Goal: Task Accomplishment & Management: Manage account settings

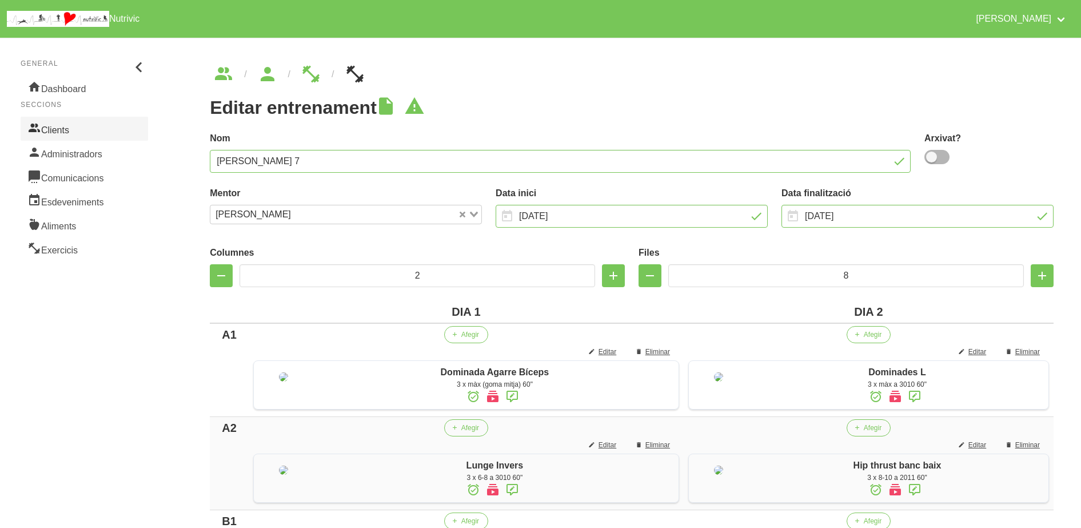
click at [63, 122] on link "Clients" at bounding box center [84, 129] width 127 height 24
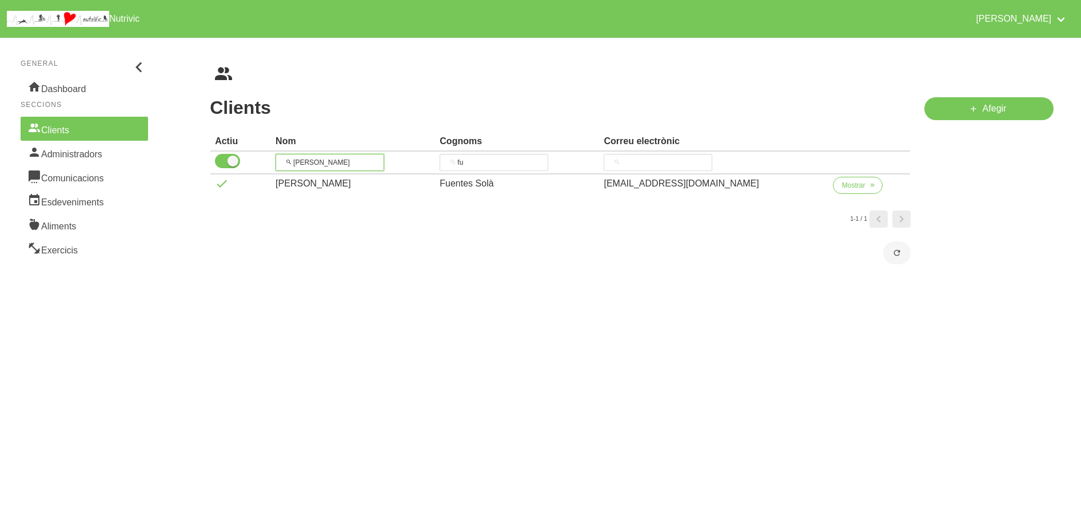
click at [351, 162] on input "[PERSON_NAME]" at bounding box center [330, 162] width 109 height 17
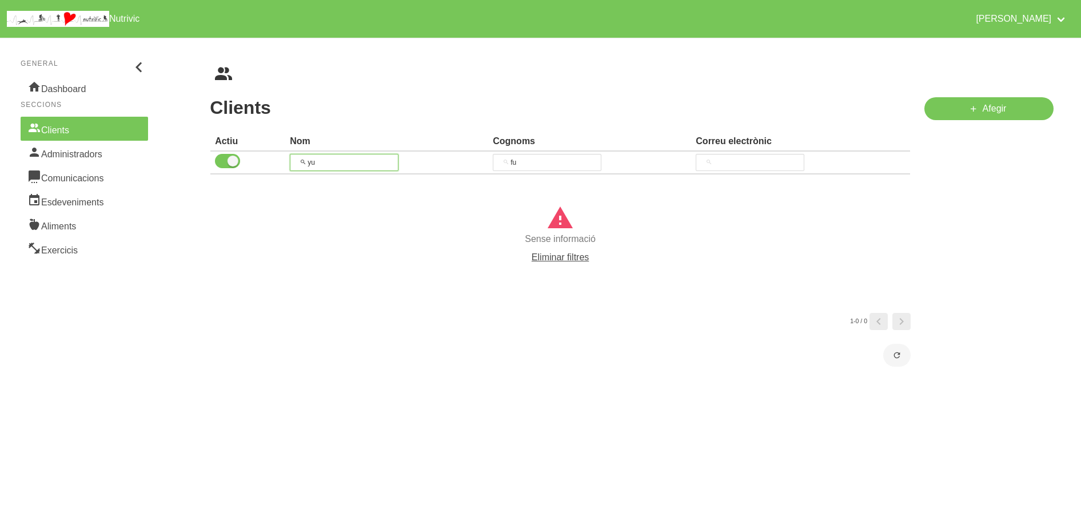
type input "y"
type input "juli"
click at [519, 163] on input "fu" at bounding box center [547, 162] width 109 height 17
type input "f"
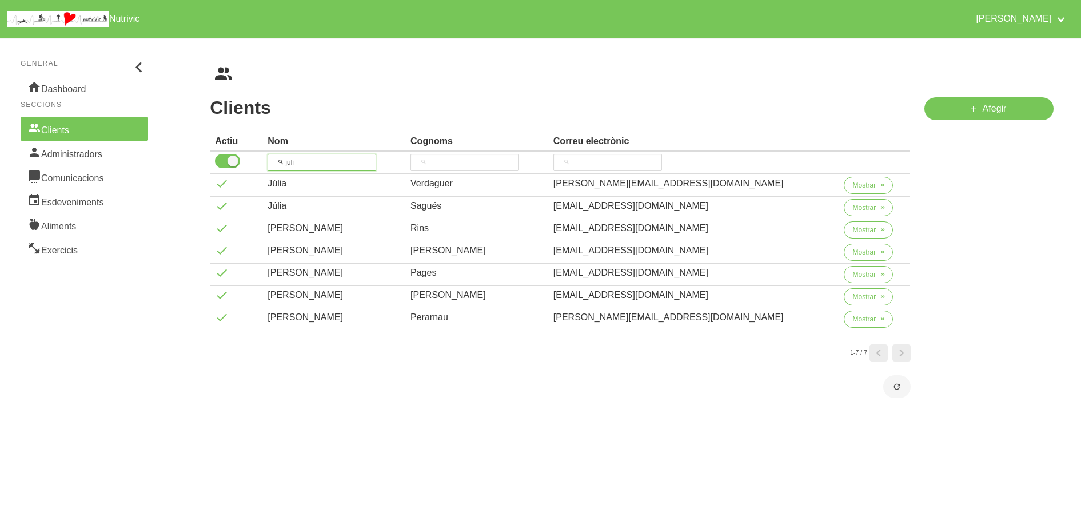
click at [324, 154] on input "juli" at bounding box center [322, 162] width 109 height 17
type input "j"
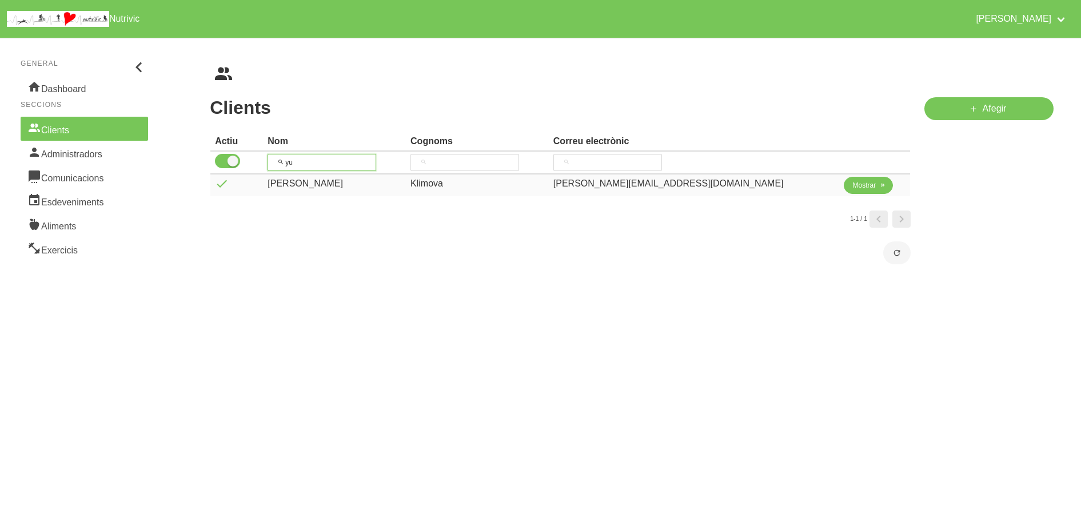
type input "yu"
click at [853, 190] on span "Mostrar" at bounding box center [864, 185] width 23 height 10
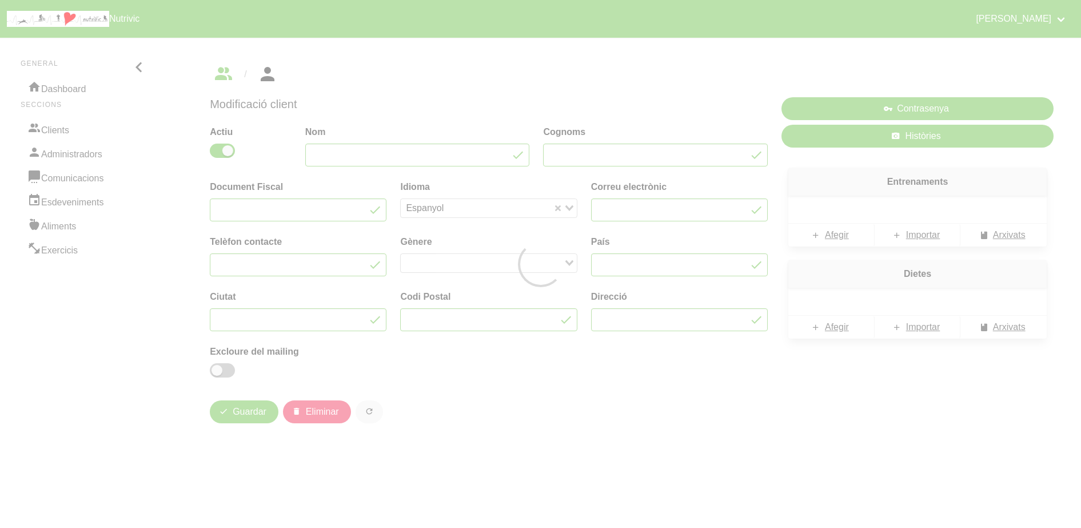
type input "[PERSON_NAME]"
type input "Klimova"
type input "[PERSON_NAME][EMAIL_ADDRESS][DOMAIN_NAME]"
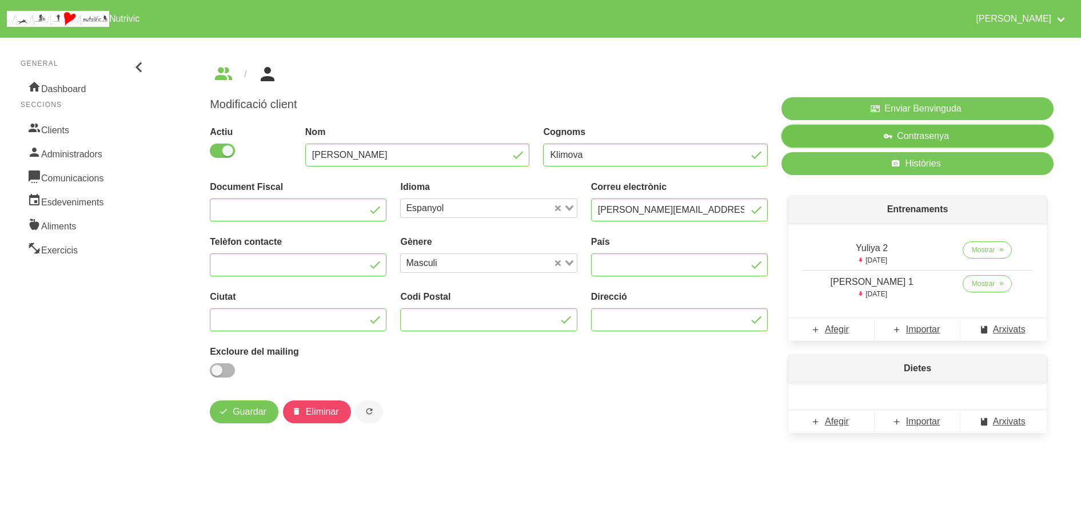
click at [992, 131] on button "Contrasenya" at bounding box center [918, 136] width 272 height 23
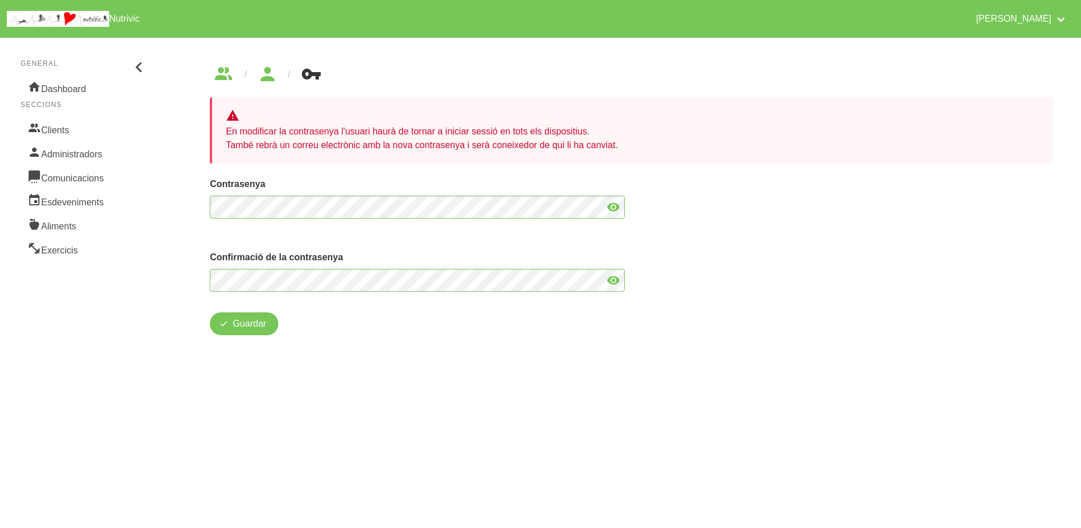
click at [573, 331] on div "Guardar Eliminar" at bounding box center [632, 325] width 844 height 27
click at [247, 331] on button "Guardar" at bounding box center [244, 323] width 69 height 23
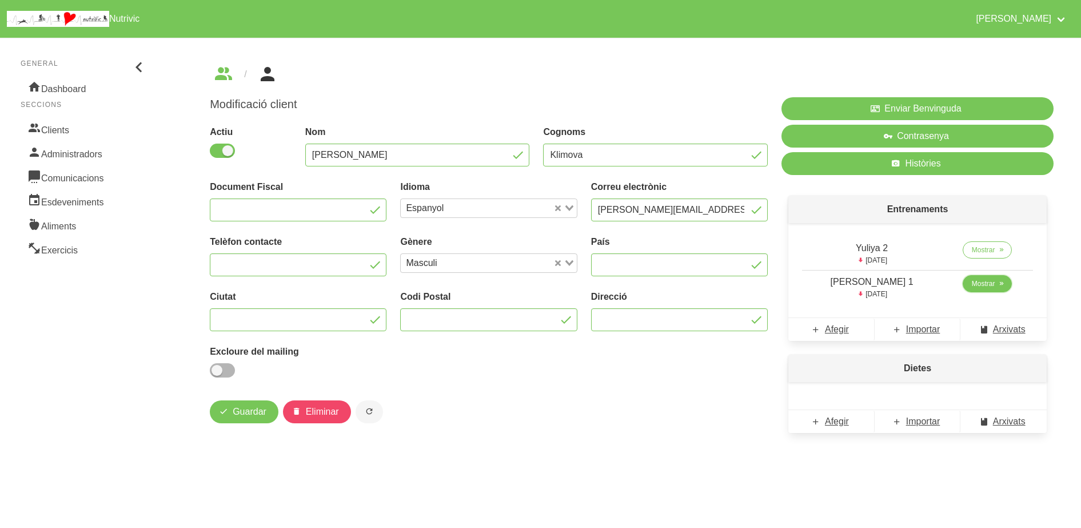
click at [997, 284] on span at bounding box center [1002, 283] width 10 height 10
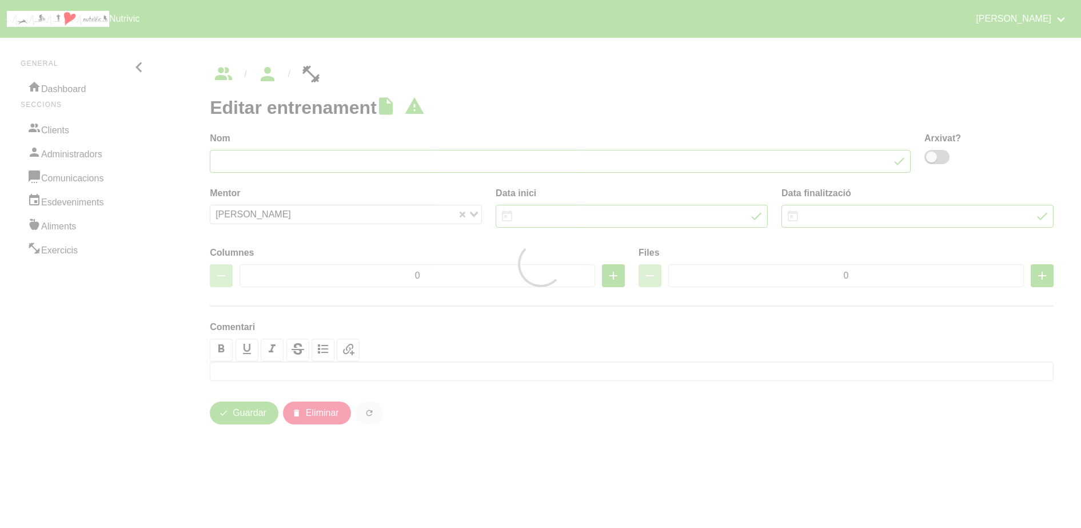
type input "[PERSON_NAME] 1"
type input "[DATE]"
type input "2"
type input "7"
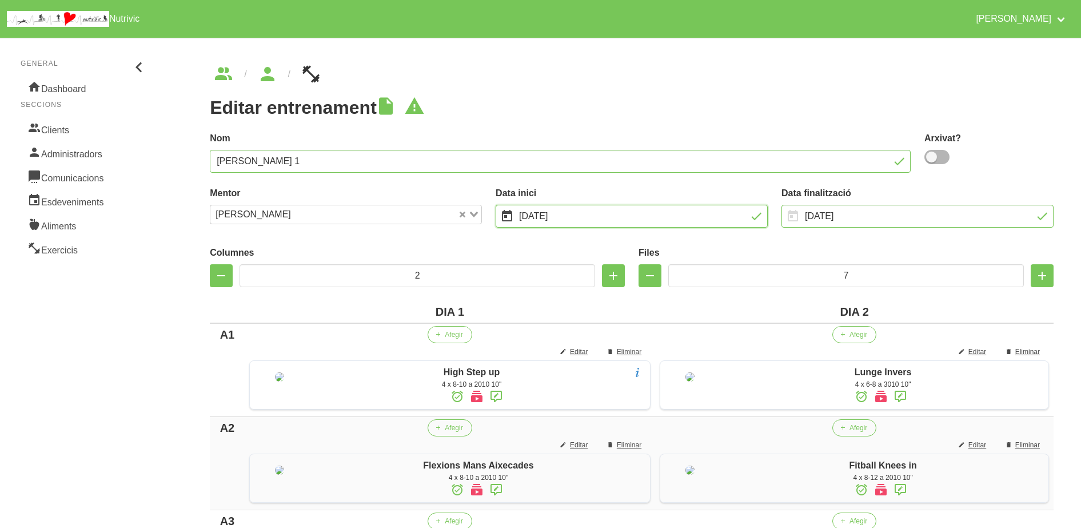
click at [684, 213] on input "[DATE]" at bounding box center [632, 216] width 272 height 23
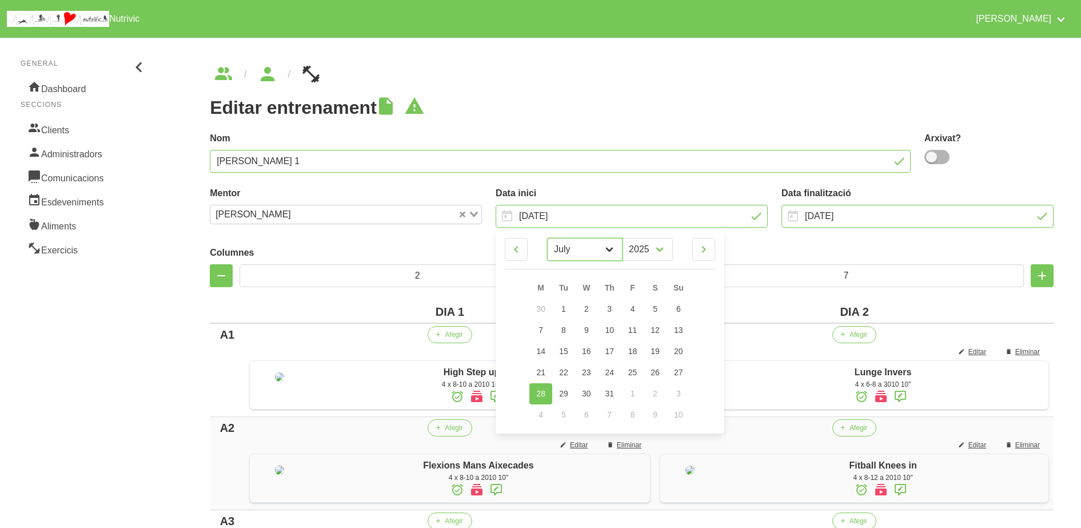
click at [601, 254] on select "January February March April May June July August September October" at bounding box center [584, 249] width 75 height 23
click at [547, 238] on select "January February March April May June July August September October" at bounding box center [584, 249] width 75 height 23
click at [780, 301] on th "DIA 2" at bounding box center [854, 312] width 398 height 22
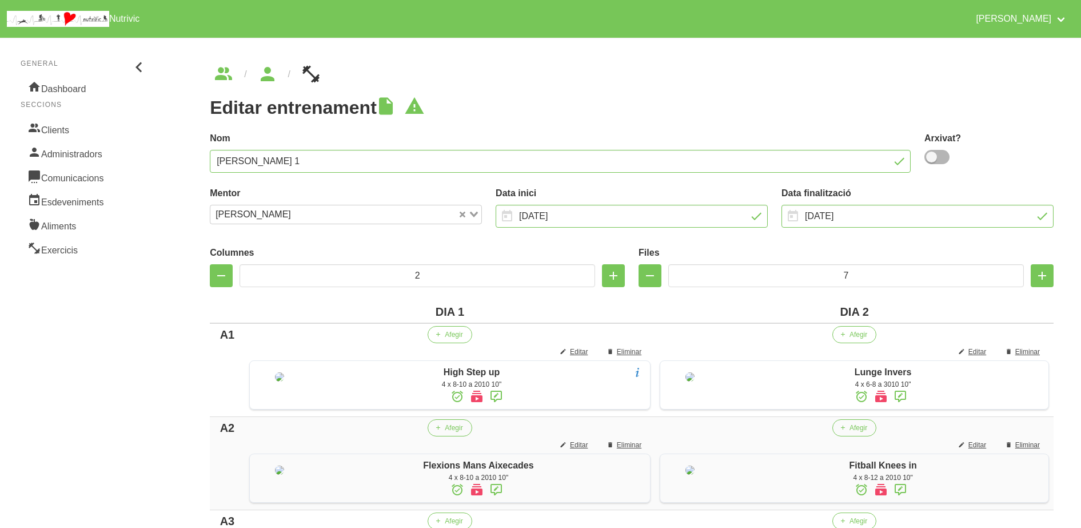
click at [688, 202] on div "Data inici [DATE] January February March April May June July August September M…" at bounding box center [632, 206] width 272 height 41
click at [690, 222] on input "[DATE]" at bounding box center [632, 216] width 272 height 23
click at [605, 248] on select "January February March April May June July August September October" at bounding box center [584, 249] width 75 height 23
select select "9"
click at [547, 238] on select "January February March April May June July August September October" at bounding box center [584, 249] width 75 height 23
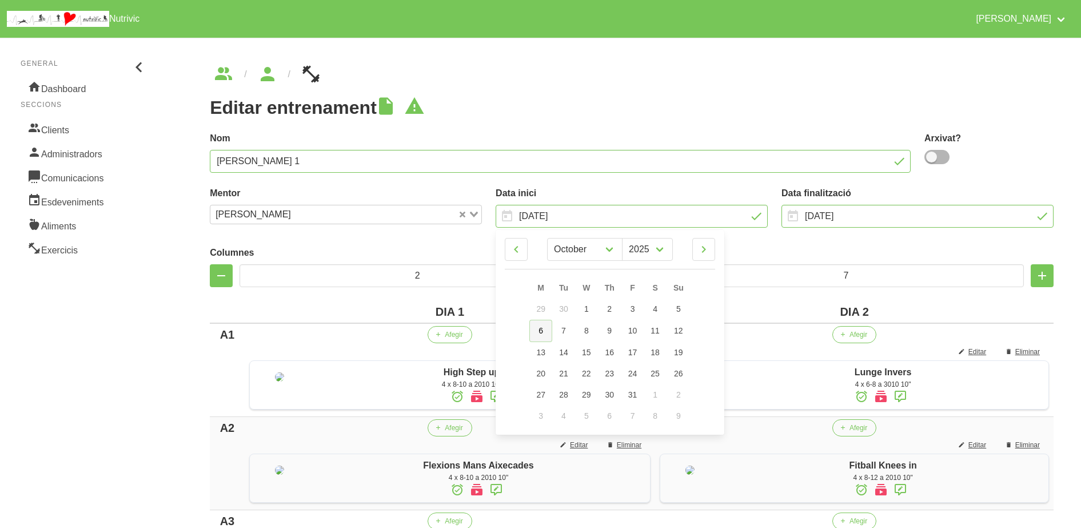
click at [543, 334] on span "6" at bounding box center [541, 330] width 5 height 9
type input "[DATE]"
click at [875, 218] on input "[DATE]" at bounding box center [918, 216] width 272 height 23
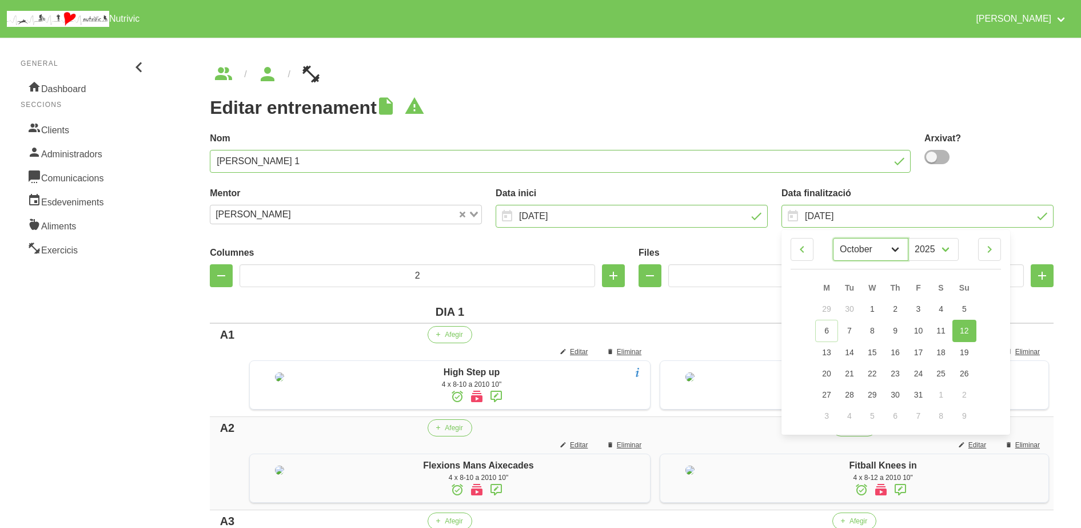
click at [885, 259] on select "January February March April May June July August September October" at bounding box center [870, 249] width 75 height 23
select select "10"
click at [833, 238] on select "January February March April May June July August September October" at bounding box center [870, 249] width 75 height 23
click at [963, 332] on span "9" at bounding box center [964, 329] width 5 height 9
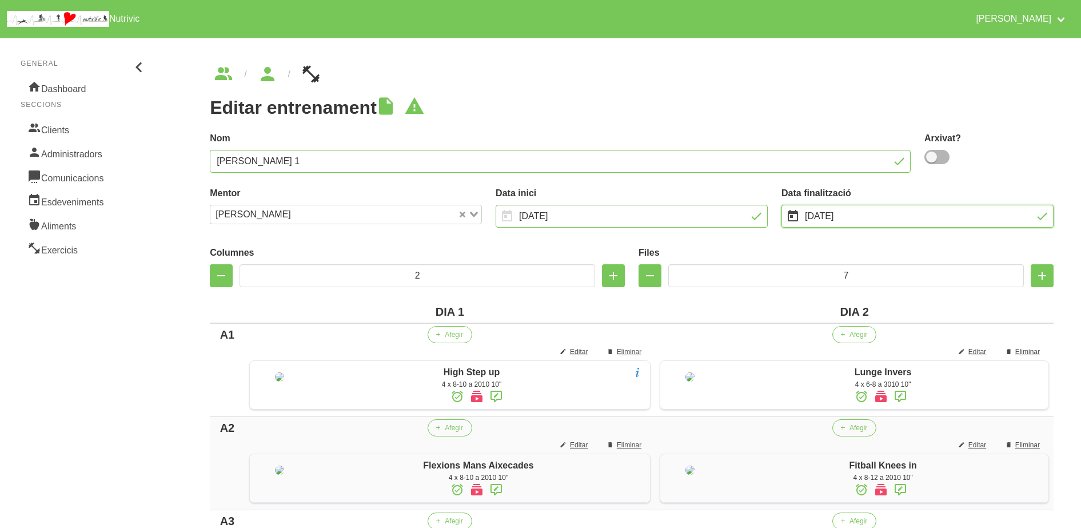
click at [926, 211] on input "[DATE]" at bounding box center [918, 216] width 272 height 23
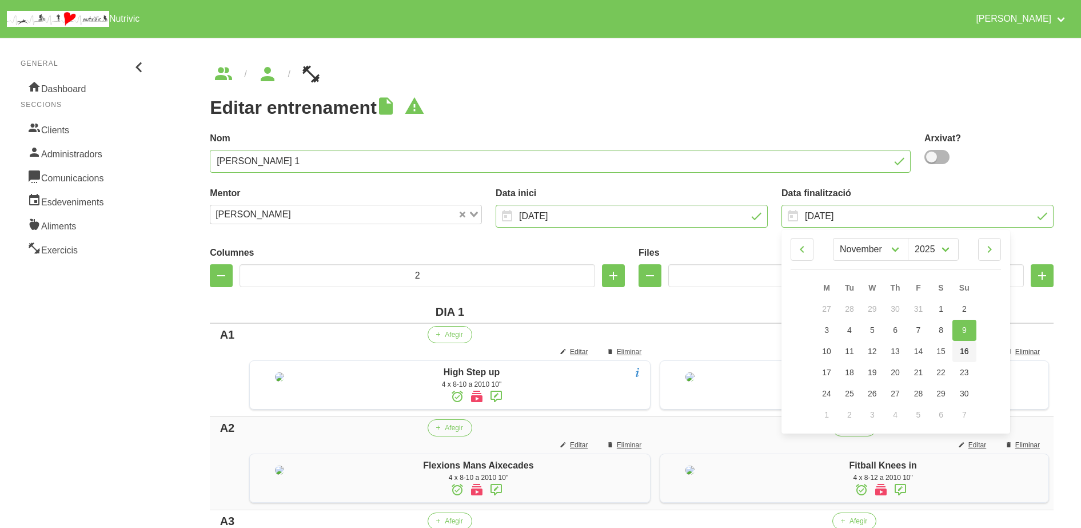
click at [966, 353] on span "16" at bounding box center [964, 350] width 9 height 9
type input "[DATE]"
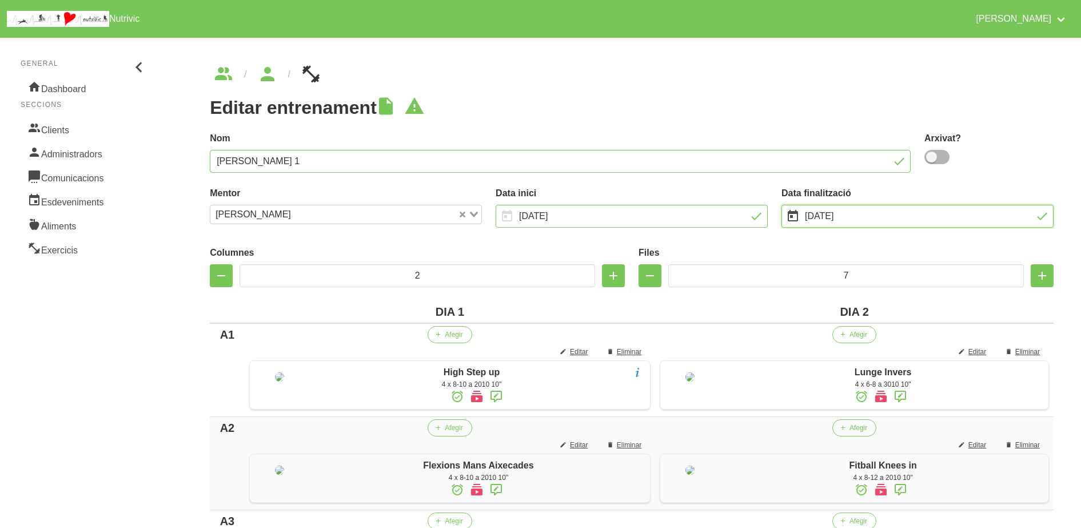
click at [949, 218] on input "[DATE]" at bounding box center [918, 216] width 272 height 23
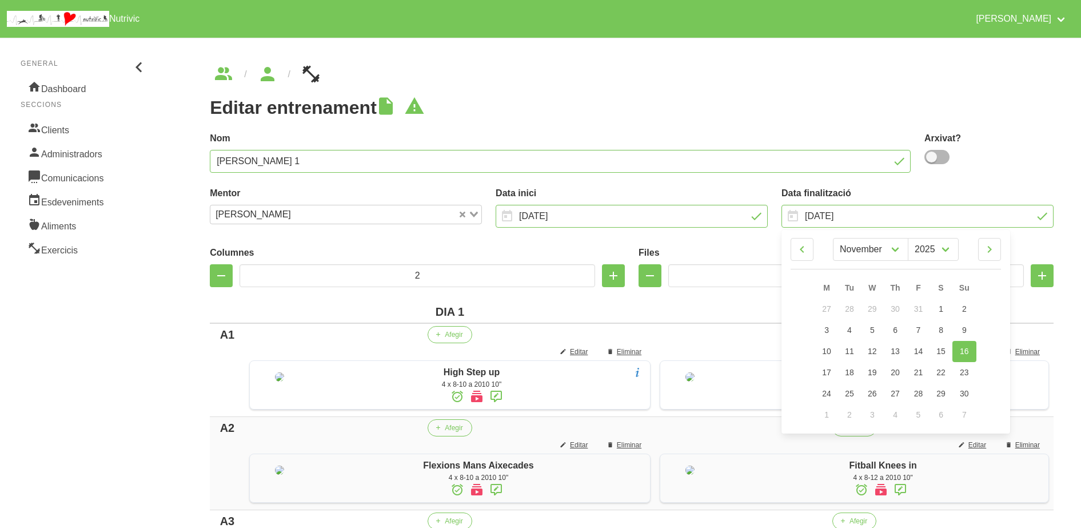
click at [994, 186] on label "Data finalització" at bounding box center [918, 193] width 272 height 14
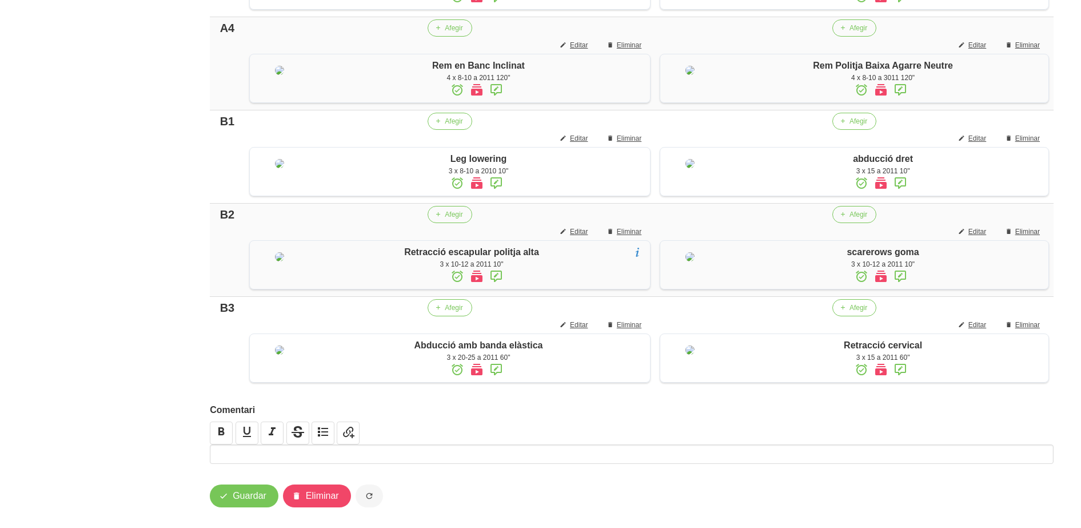
scroll to position [768, 0]
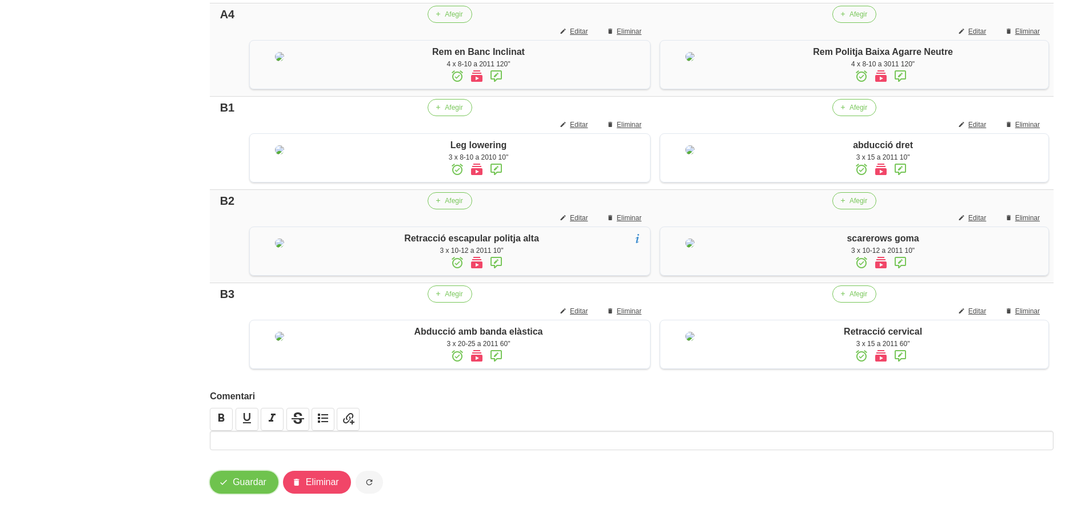
click at [237, 486] on span "Guardar" at bounding box center [250, 482] width 34 height 14
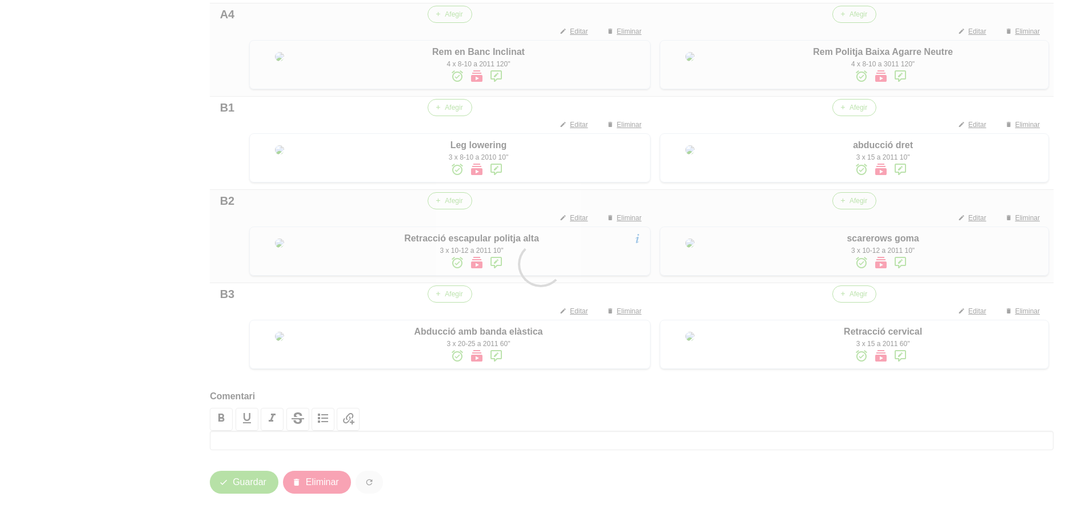
click at [237, 486] on div at bounding box center [540, 264] width 1081 height 528
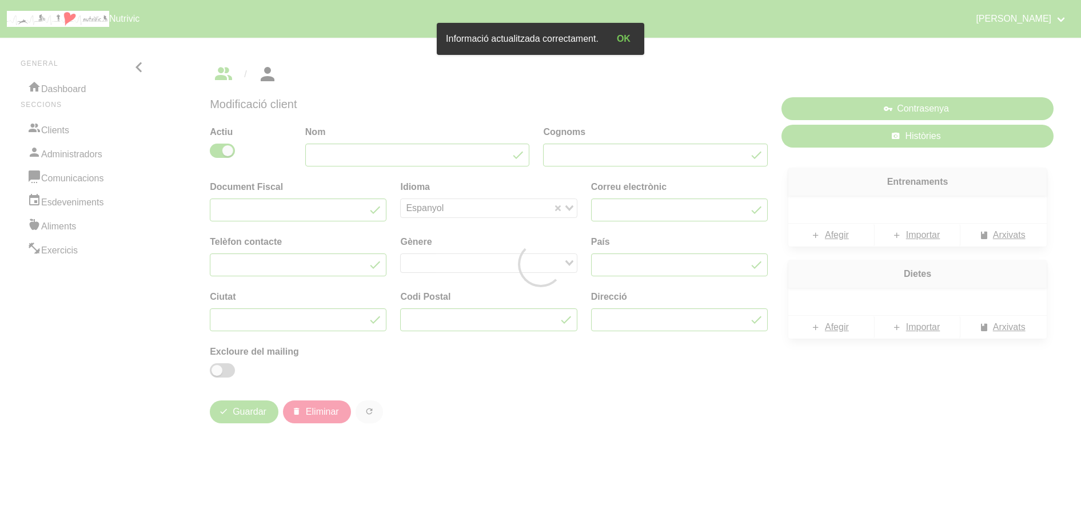
type input "[PERSON_NAME]"
type input "Klimova"
type input "[PERSON_NAME][EMAIL_ADDRESS][DOMAIN_NAME]"
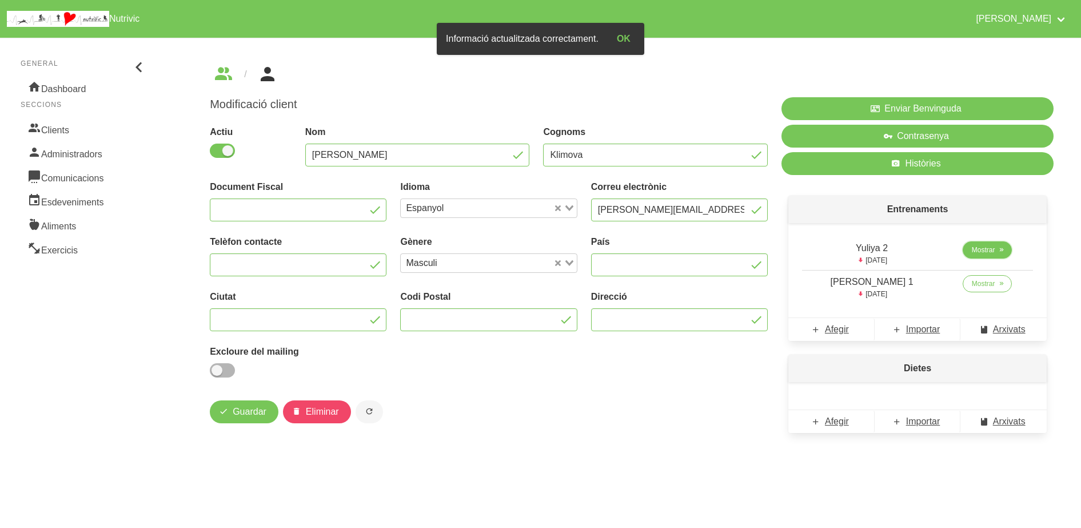
click at [998, 253] on icon at bounding box center [1001, 250] width 7 height 10
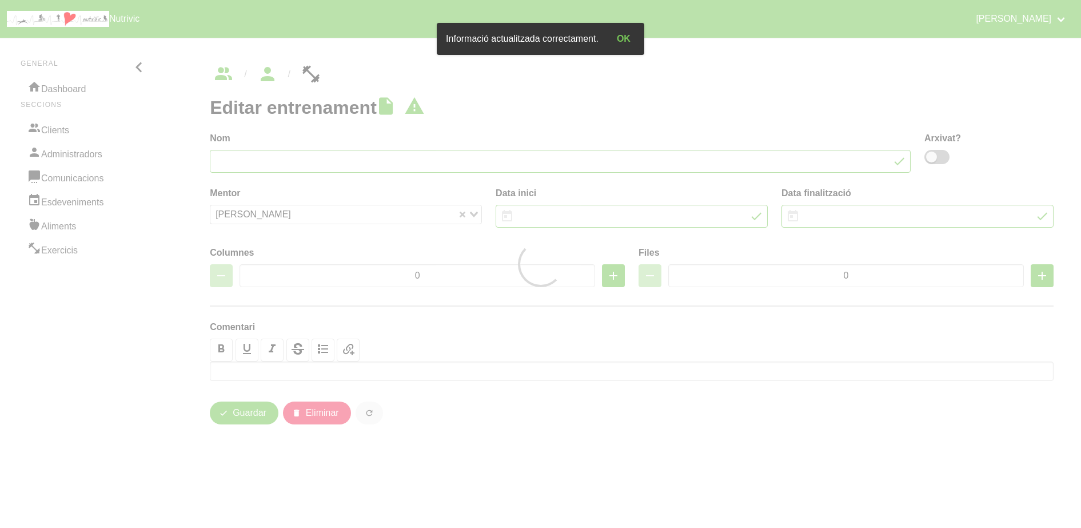
type input "Yuliya 2"
type input "[DATE]"
type input "2"
type input "8"
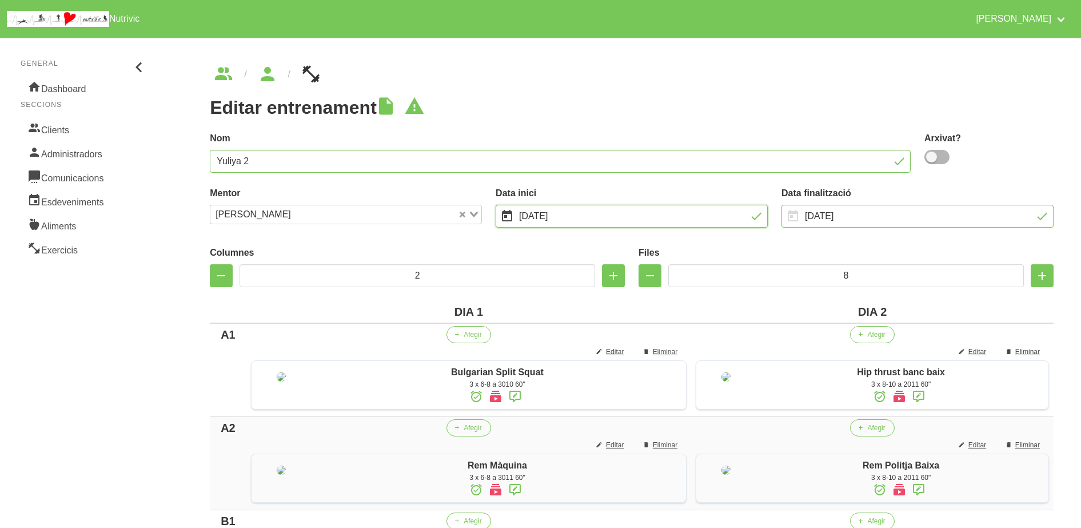
click at [706, 216] on input "[DATE]" at bounding box center [632, 216] width 272 height 23
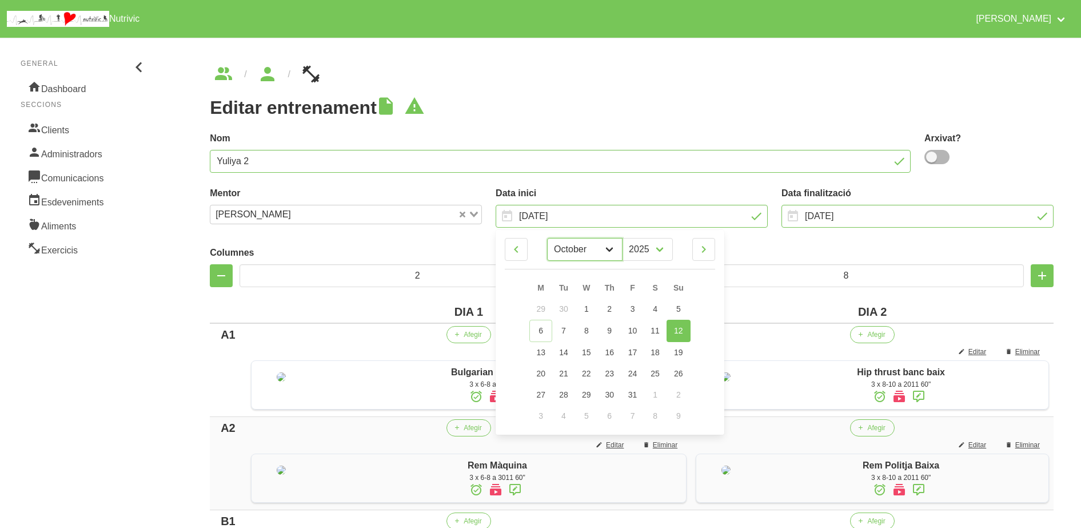
click at [578, 254] on select "January February March April May June July August September October" at bounding box center [584, 249] width 75 height 23
select select "10"
click at [547, 238] on select "January February March April May June July August September October" at bounding box center [584, 249] width 75 height 23
click at [682, 347] on span "16" at bounding box center [678, 350] width 9 height 9
type input "[DATE]"
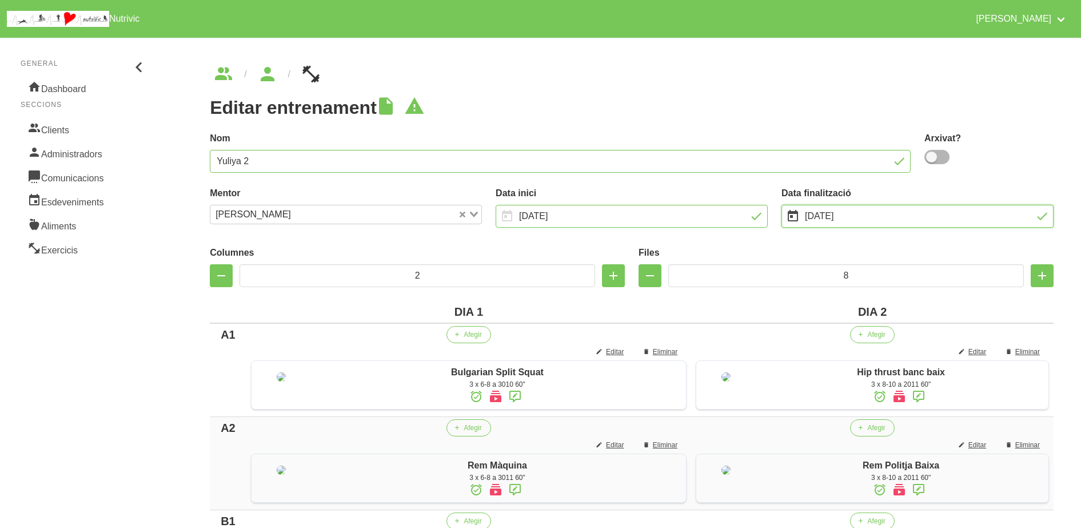
click at [881, 217] on input "[DATE]" at bounding box center [918, 216] width 272 height 23
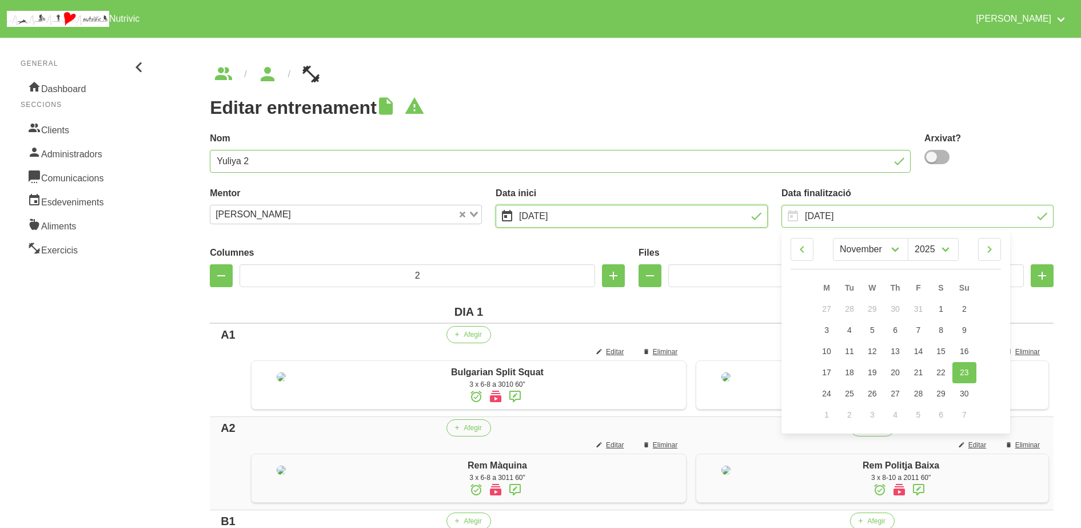
click at [694, 214] on input "[DATE]" at bounding box center [632, 216] width 272 height 23
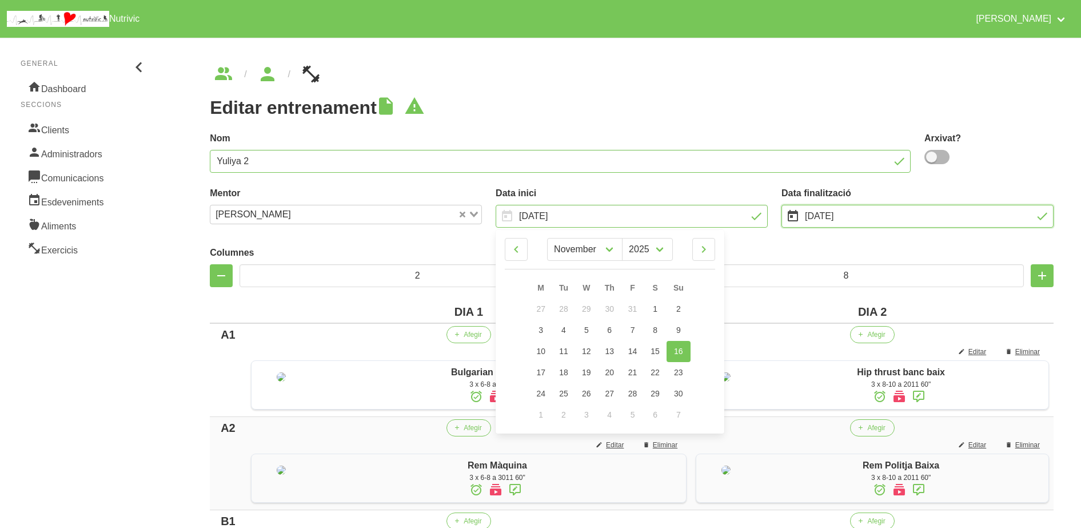
click at [898, 219] on input "[DATE]" at bounding box center [918, 216] width 272 height 23
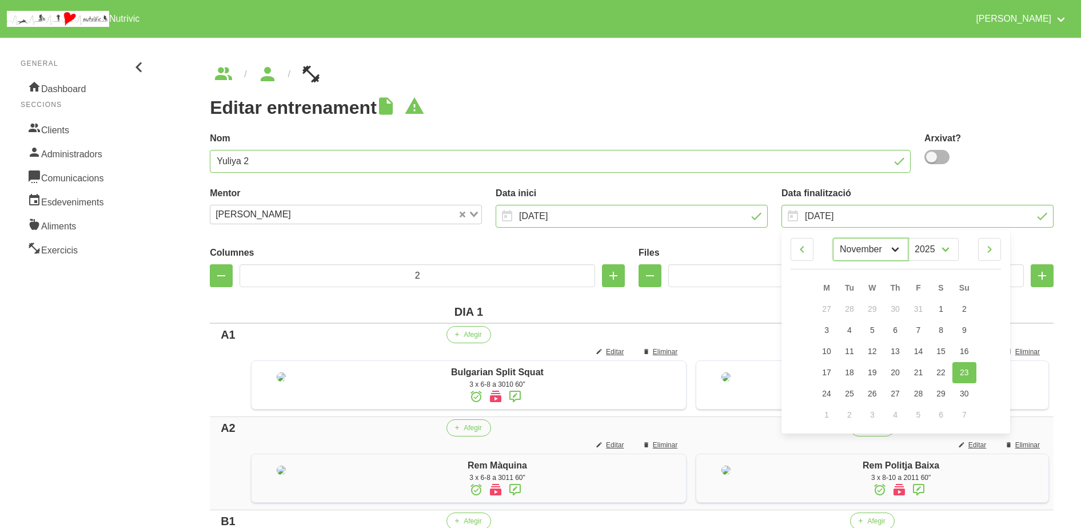
click at [897, 258] on select "January February March April May June July August September October" at bounding box center [870, 249] width 75 height 23
select select "11"
click at [833, 238] on select "January February March April May June July August September October" at bounding box center [870, 249] width 75 height 23
click at [966, 371] on span "28" at bounding box center [964, 372] width 9 height 9
type input "[DATE]"
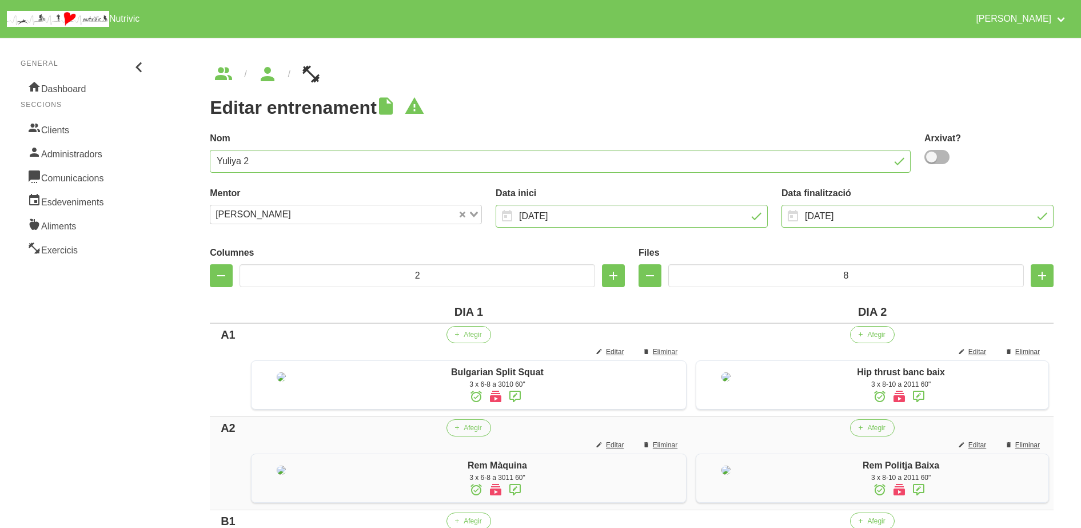
click at [940, 165] on div "Arxivat?" at bounding box center [988, 148] width 129 height 35
click at [937, 154] on span at bounding box center [936, 157] width 25 height 14
click at [932, 154] on input "checkbox" at bounding box center [927, 156] width 7 height 7
checkbox input "true"
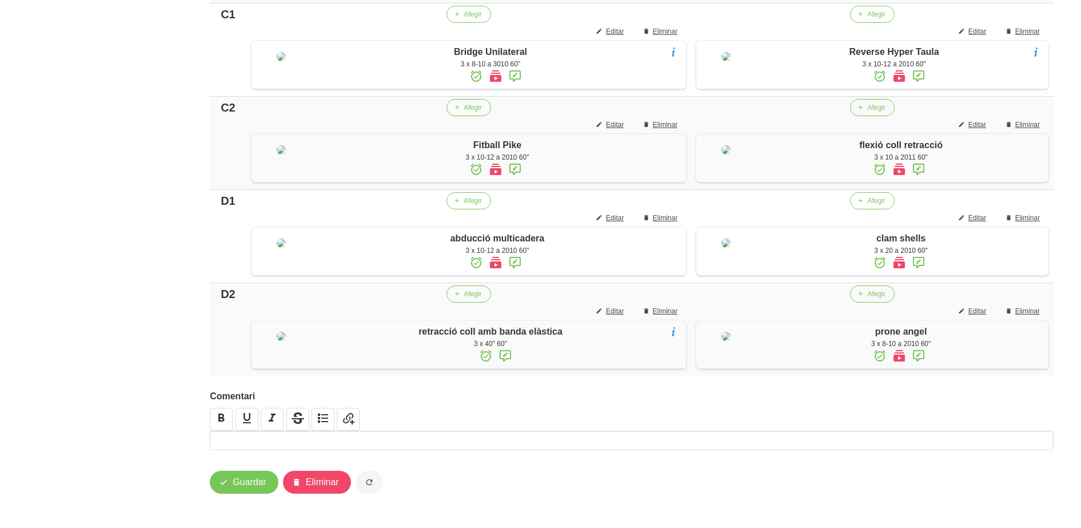
scroll to position [915, 0]
click at [252, 473] on button "Guardar" at bounding box center [244, 482] width 69 height 23
